Goal: Task Accomplishment & Management: Use online tool/utility

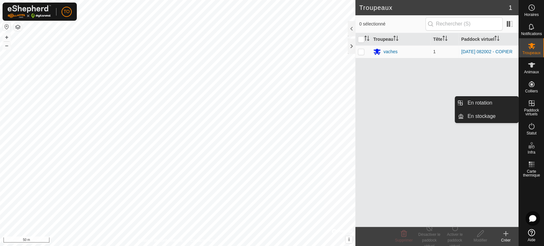
click at [530, 104] on icon at bounding box center [532, 103] width 8 height 8
click at [497, 105] on link "En rotation" at bounding box center [490, 103] width 54 height 13
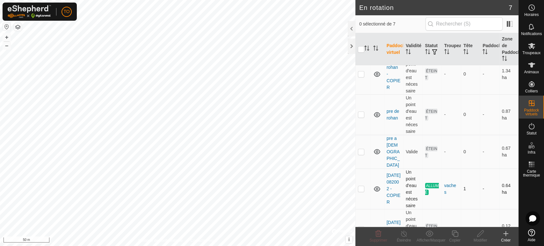
scroll to position [71, 0]
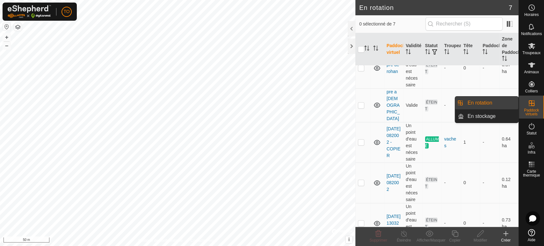
click at [535, 106] on es-virtualpaddocks-svg-icon at bounding box center [531, 103] width 11 height 10
click at [493, 101] on link "En rotation" at bounding box center [490, 103] width 54 height 13
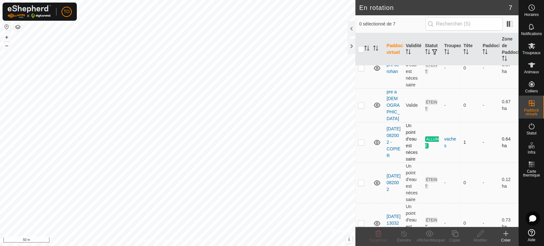
click at [376, 140] on icon at bounding box center [377, 142] width 6 height 5
click at [376, 165] on td at bounding box center [376, 182] width 13 height 40
click at [375, 179] on icon at bounding box center [377, 183] width 8 height 8
click at [376, 179] on icon at bounding box center [377, 183] width 8 height 8
click at [376, 139] on icon at bounding box center [377, 143] width 8 height 8
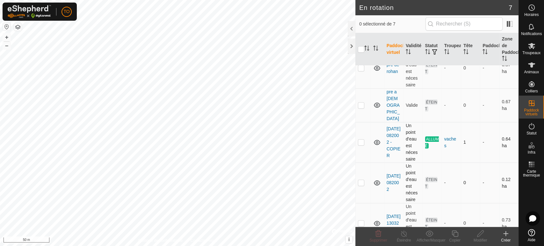
click at [378, 139] on icon at bounding box center [377, 143] width 8 height 8
click at [531, 47] on icon at bounding box center [531, 46] width 7 height 6
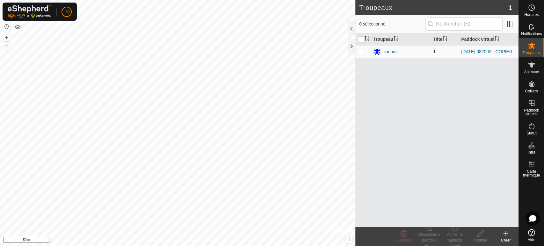
click at [359, 50] on p-checkbox at bounding box center [361, 51] width 6 height 5
checkbox input "true"
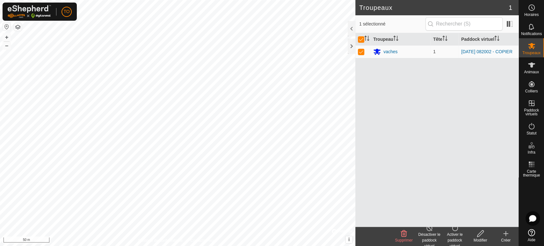
click at [426, 231] on icon at bounding box center [429, 228] width 8 height 8
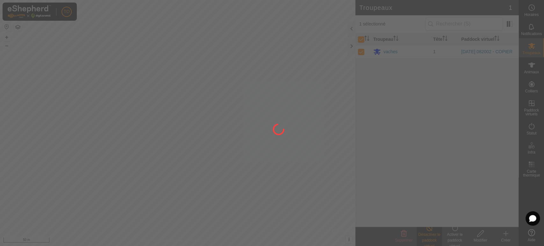
click at [534, 50] on div at bounding box center [272, 123] width 544 height 246
click at [505, 240] on div at bounding box center [272, 123] width 544 height 246
click at [505, 237] on div at bounding box center [272, 123] width 544 height 246
click at [461, 149] on div at bounding box center [272, 123] width 544 height 246
click at [297, 167] on div at bounding box center [272, 123] width 544 height 246
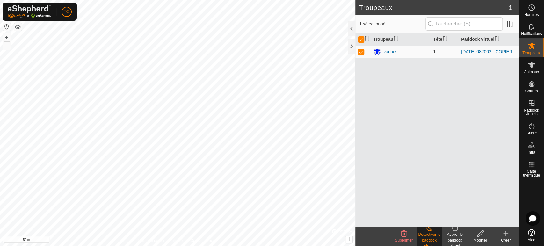
click at [431, 232] on div "Désactiver le paddock virtuel" at bounding box center [428, 240] width 25 height 17
click at [362, 51] on p-checkbox at bounding box center [361, 51] width 6 height 5
checkbox input "false"
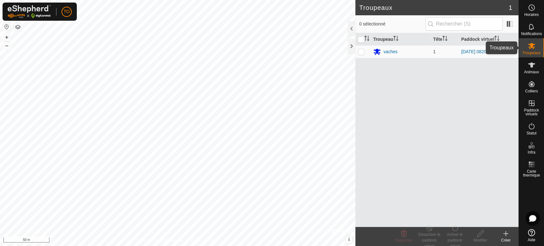
click at [528, 48] on icon at bounding box center [532, 46] width 8 height 8
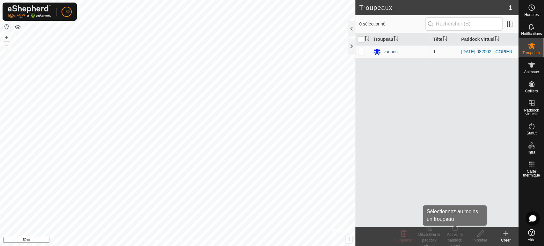
click at [457, 234] on div "Activer le paddock virtuel" at bounding box center [454, 240] width 25 height 17
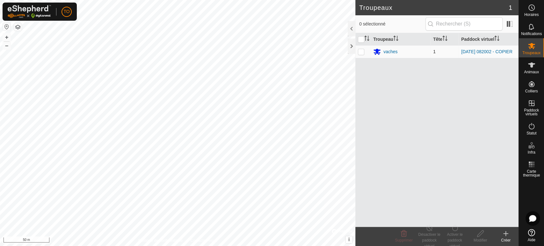
click at [358, 54] on p-checkbox at bounding box center [361, 51] width 6 height 5
checkbox input "true"
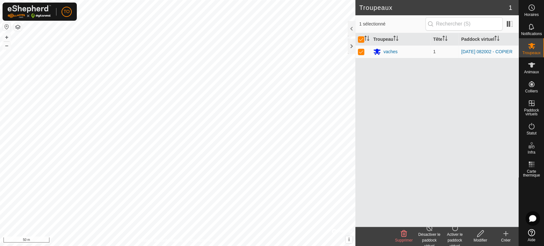
click at [455, 232] on div "Activer le paddock virtuel" at bounding box center [454, 240] width 25 height 17
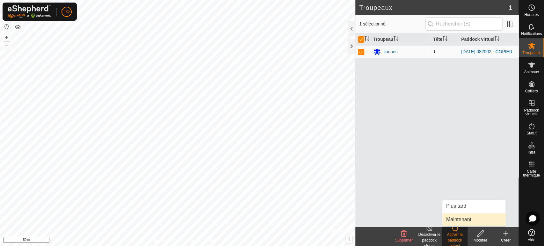
click at [459, 221] on link "Maintenant" at bounding box center [473, 219] width 63 height 13
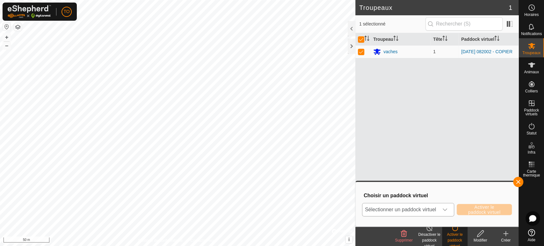
click at [443, 208] on icon "dropdown trigger" at bounding box center [444, 209] width 4 height 3
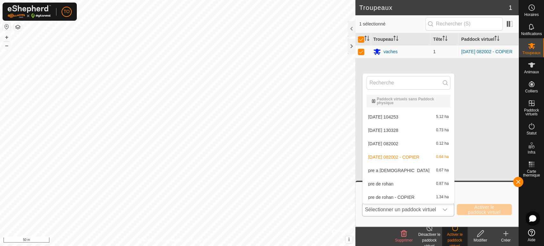
click at [387, 182] on li "pre de rohan 0.87 ha" at bounding box center [408, 183] width 91 height 13
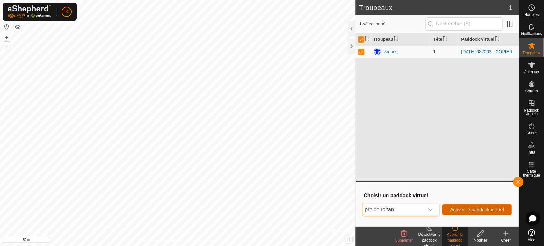
click at [461, 209] on span "Activer le paddock virtuel" at bounding box center [477, 209] width 54 height 5
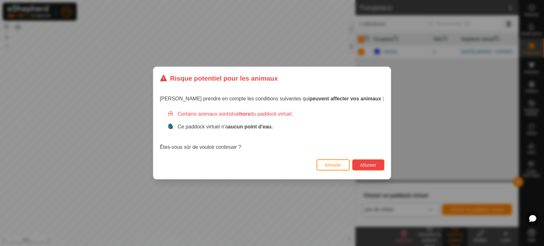
click at [360, 166] on span "Allumer" at bounding box center [368, 164] width 16 height 5
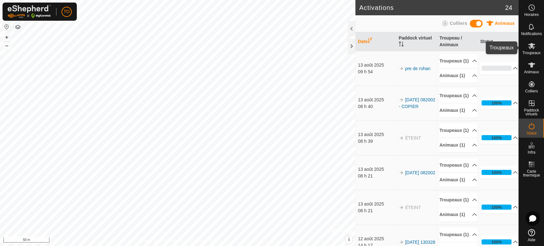
click at [535, 47] on icon at bounding box center [532, 46] width 8 height 8
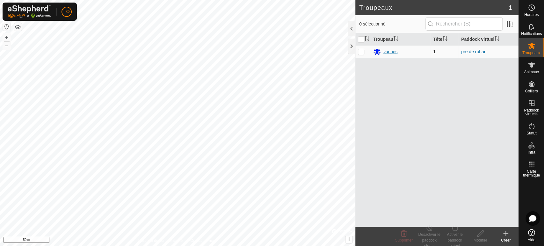
click at [394, 53] on div "vaches" at bounding box center [390, 51] width 14 height 7
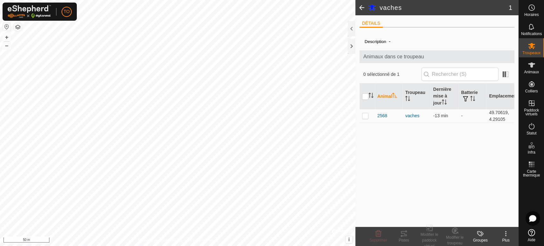
click at [360, 6] on span at bounding box center [361, 7] width 13 height 15
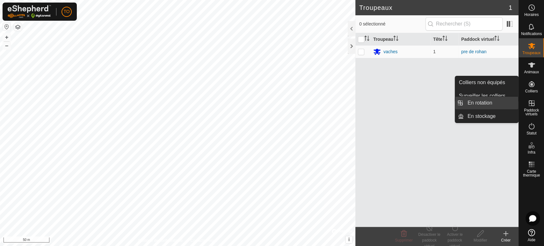
click at [490, 106] on link "En rotation" at bounding box center [490, 103] width 54 height 13
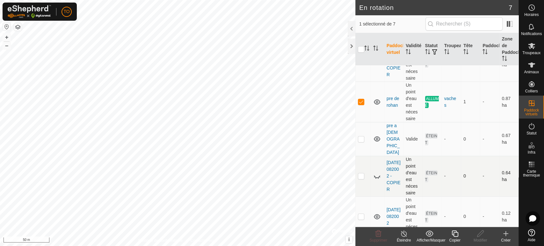
scroll to position [35, 0]
